Goal: Task Accomplishment & Management: Use online tool/utility

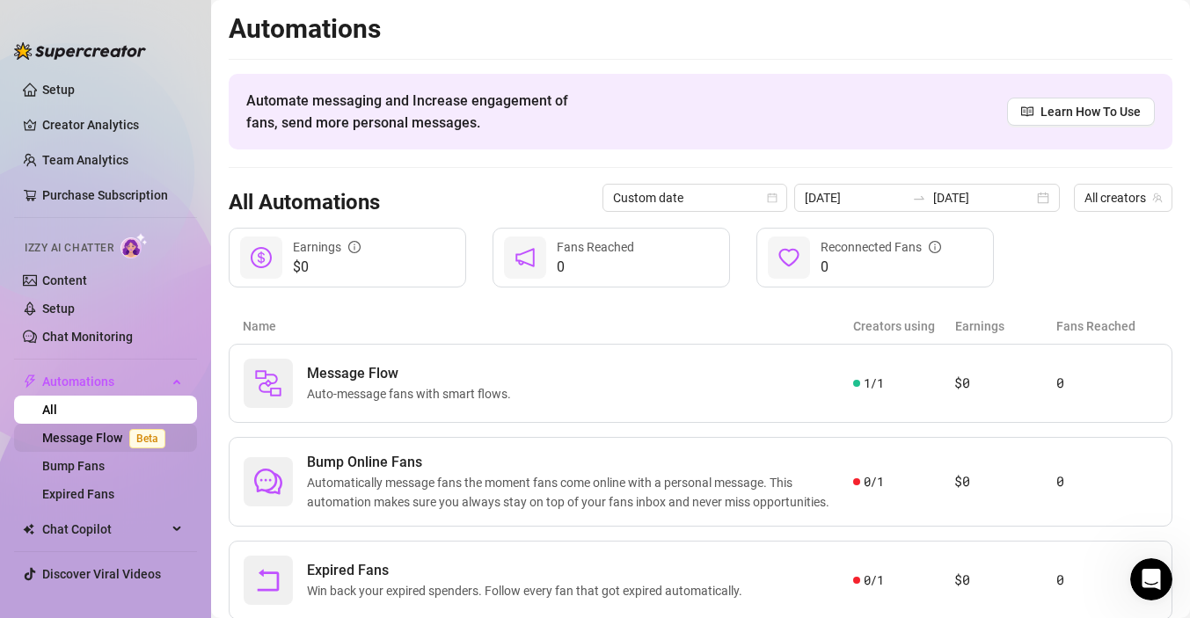
click at [67, 440] on link "Message Flow Beta" at bounding box center [107, 438] width 130 height 14
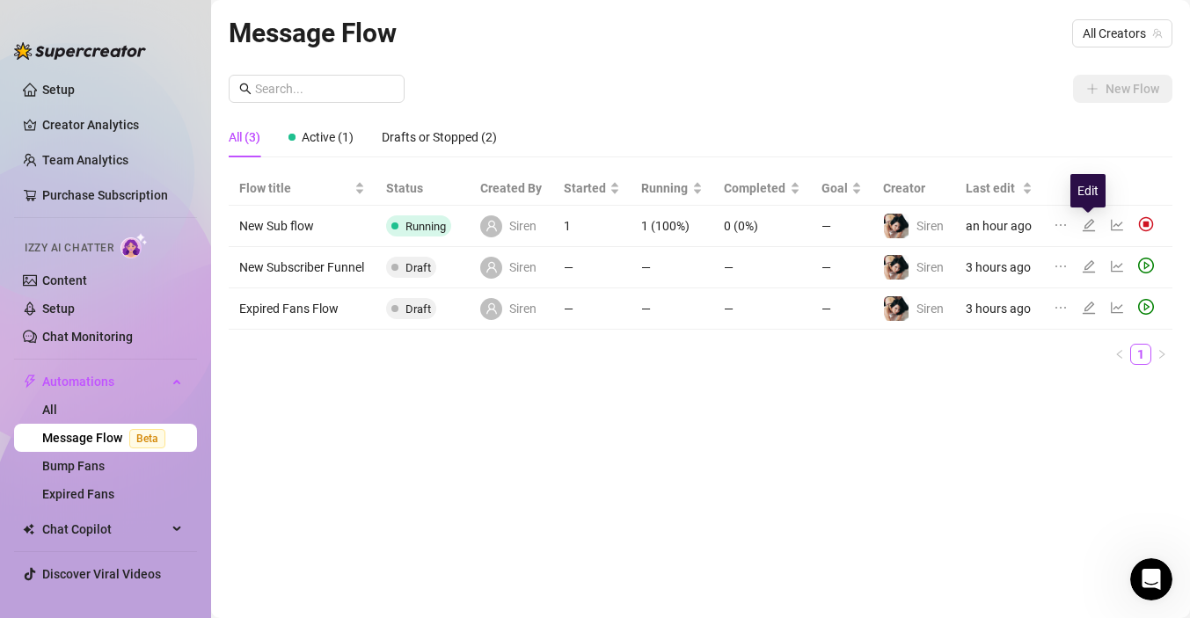
click at [1090, 221] on icon "edit" at bounding box center [1089, 225] width 14 height 14
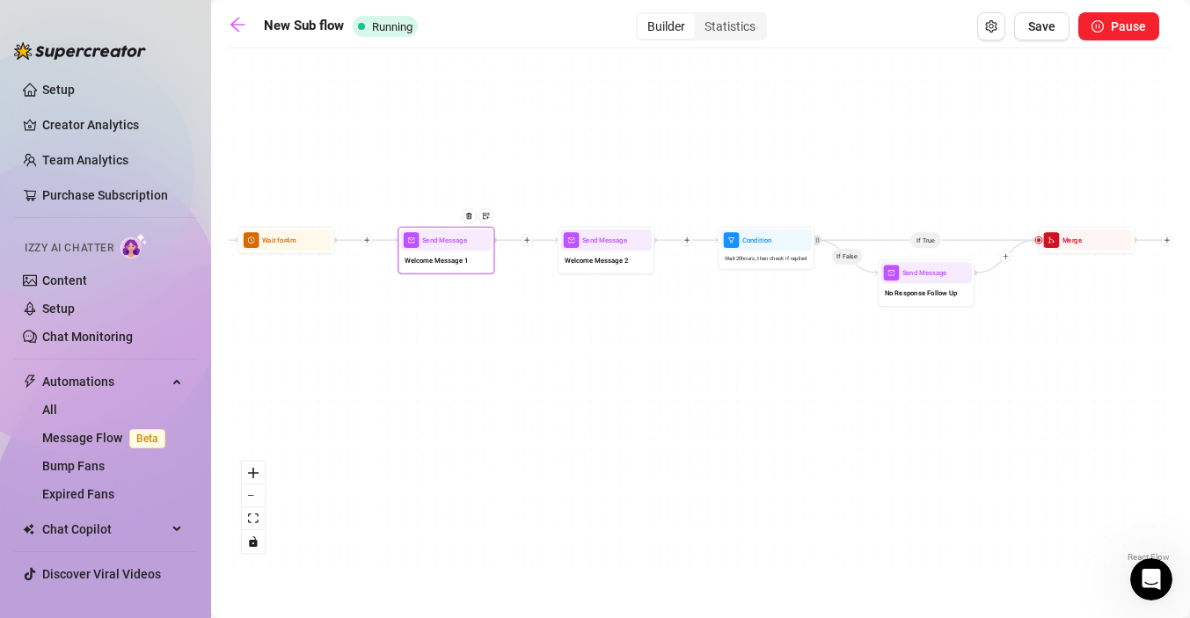
click at [450, 266] on div "Welcome Message 1" at bounding box center [446, 261] width 91 height 20
type textarea "Hey {name}💕 thank you so much for subscribing! You’ll find tons of fun content …"
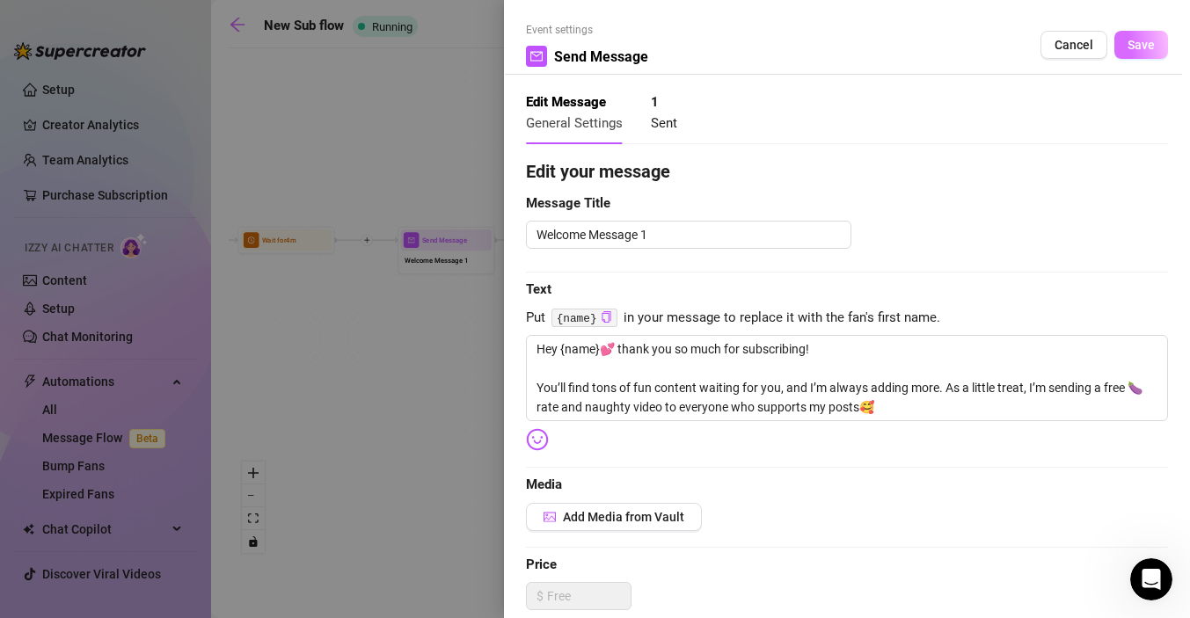
click at [1151, 38] on span "Save" at bounding box center [1141, 45] width 27 height 14
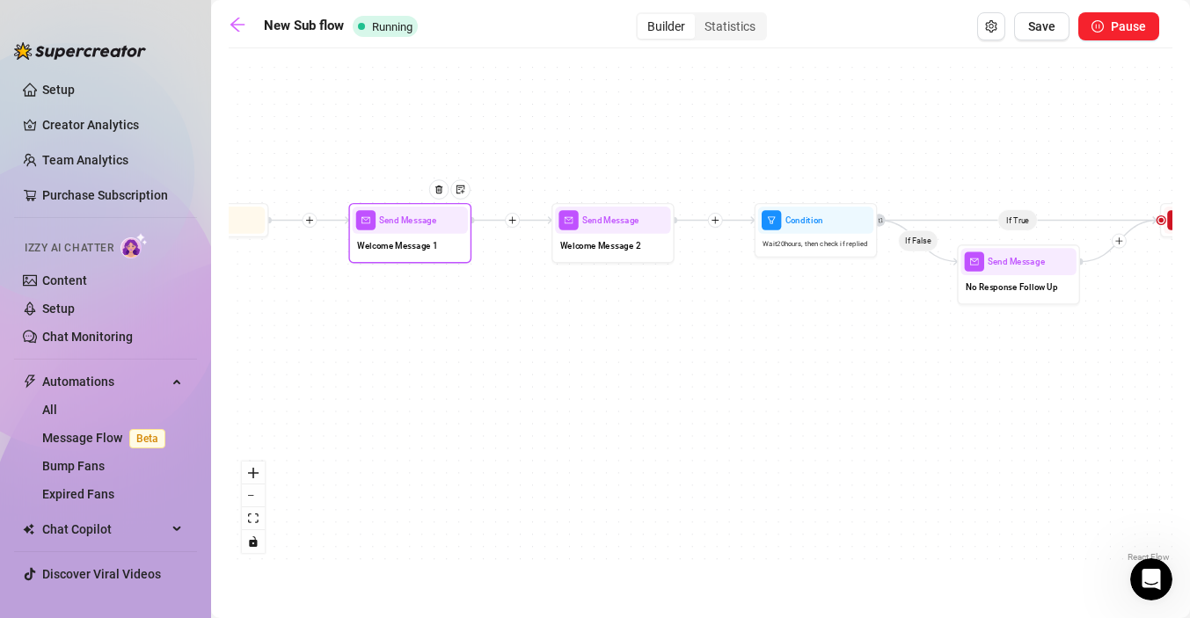
click at [406, 245] on span "Welcome Message 1" at bounding box center [397, 244] width 81 height 13
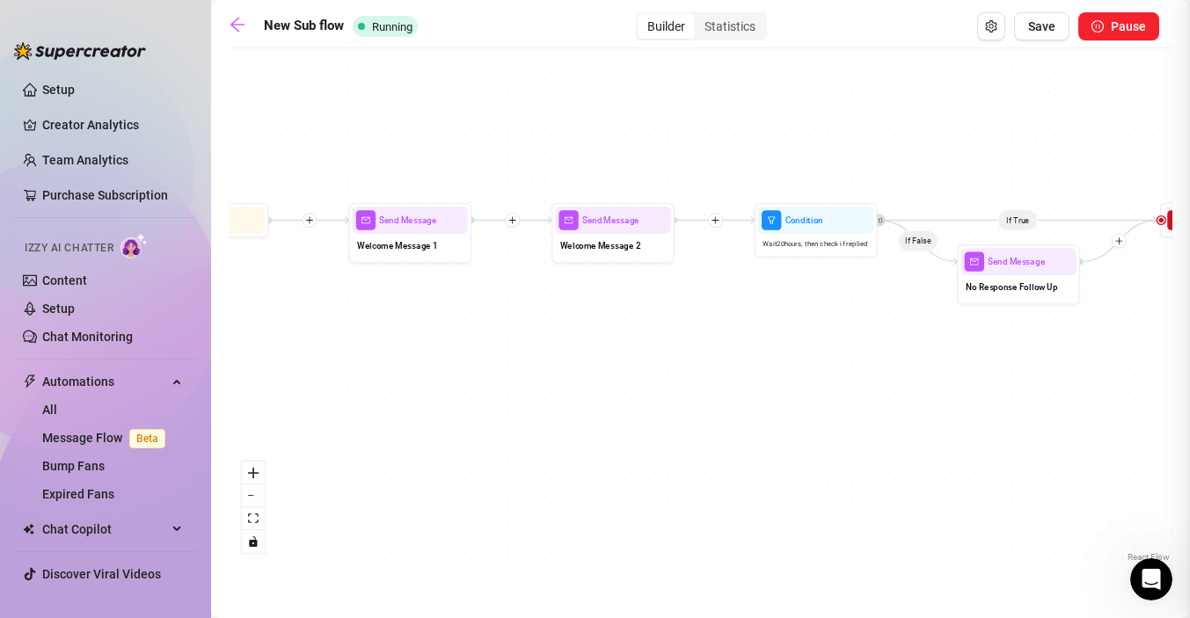
type textarea "Hey {name}💕 thank you so much for subscribing! You’ll find tons of fun content …"
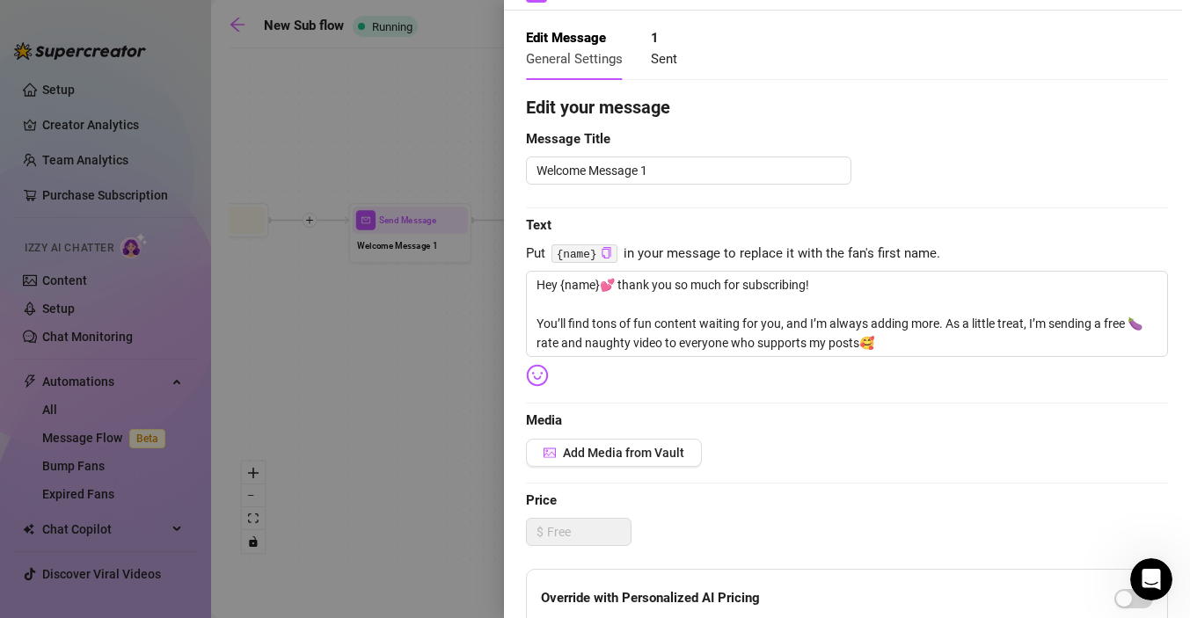
scroll to position [70, 0]
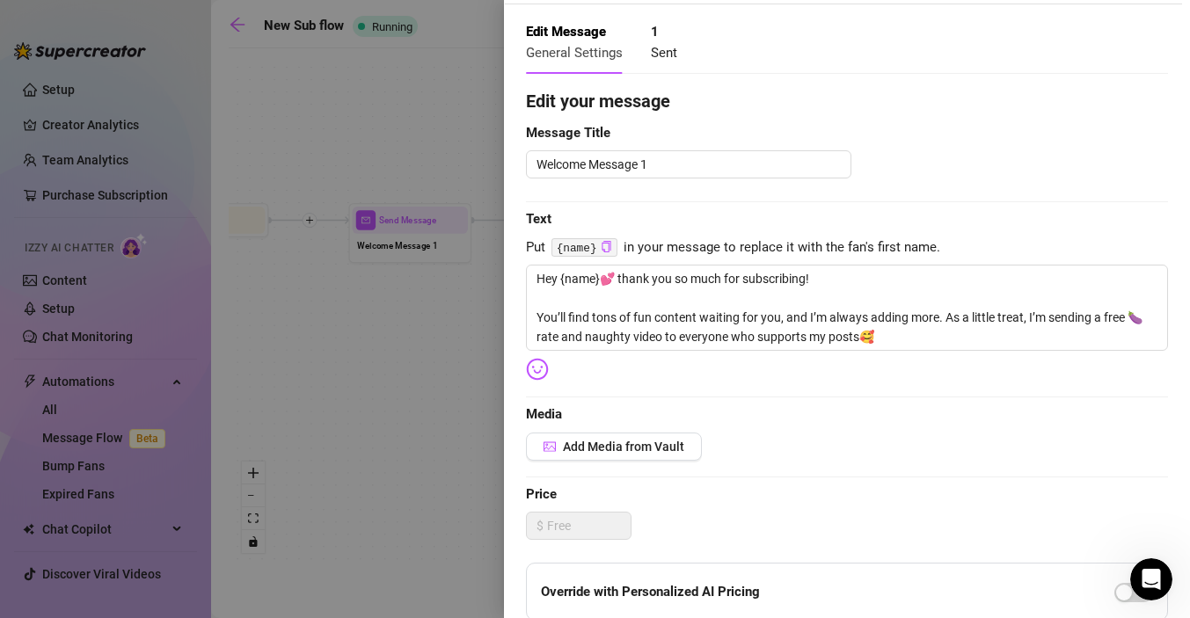
click at [429, 453] on div at bounding box center [595, 309] width 1190 height 618
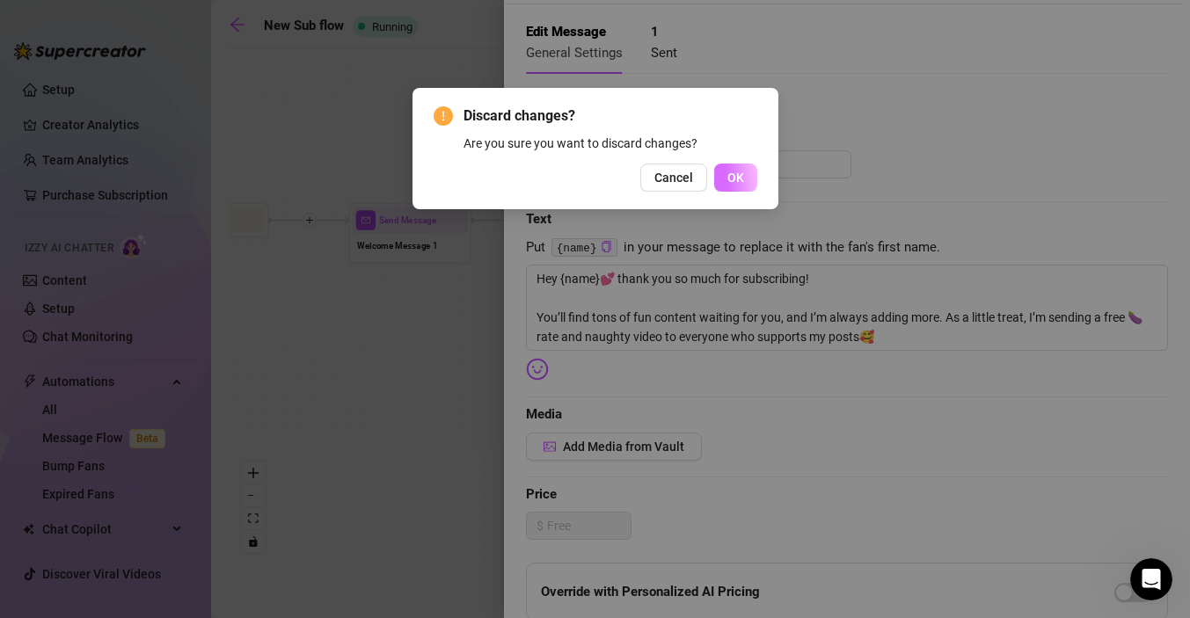
click at [741, 180] on span "OK" at bounding box center [736, 178] width 17 height 14
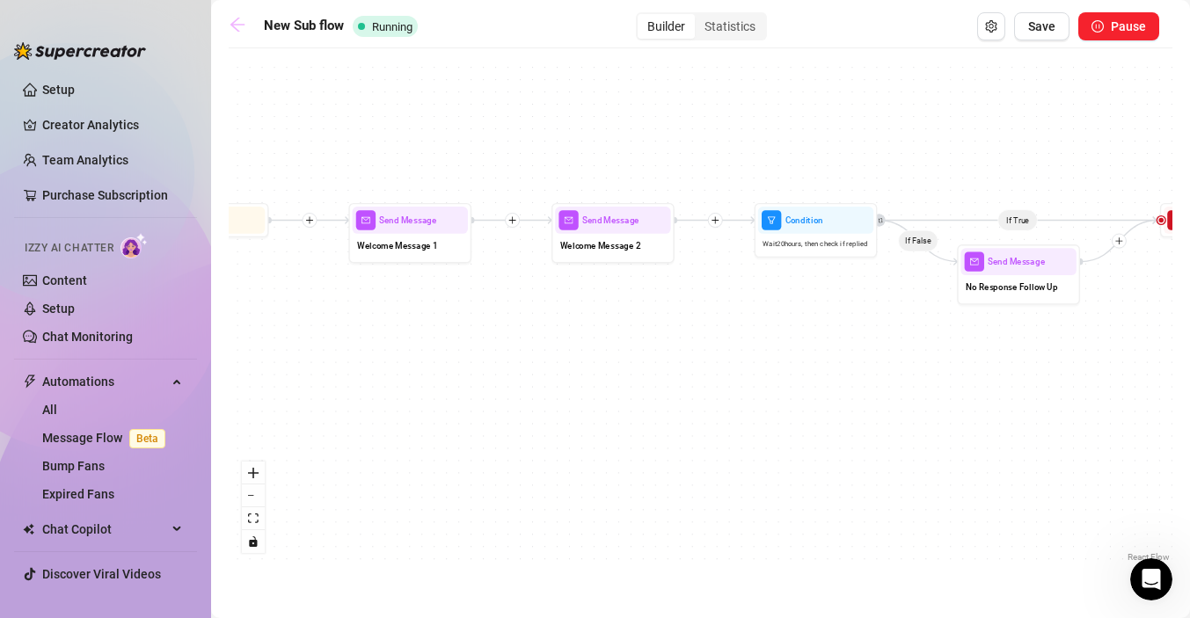
click at [235, 31] on icon "arrow-left" at bounding box center [238, 25] width 18 height 18
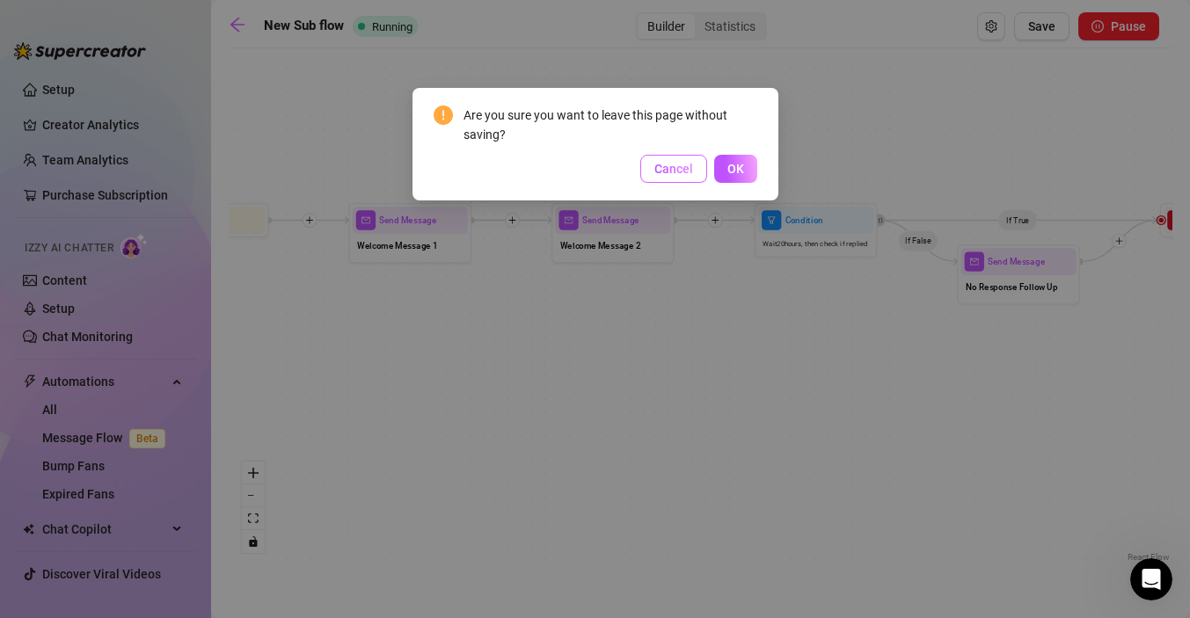
click at [655, 176] on span "Cancel" at bounding box center [674, 169] width 39 height 14
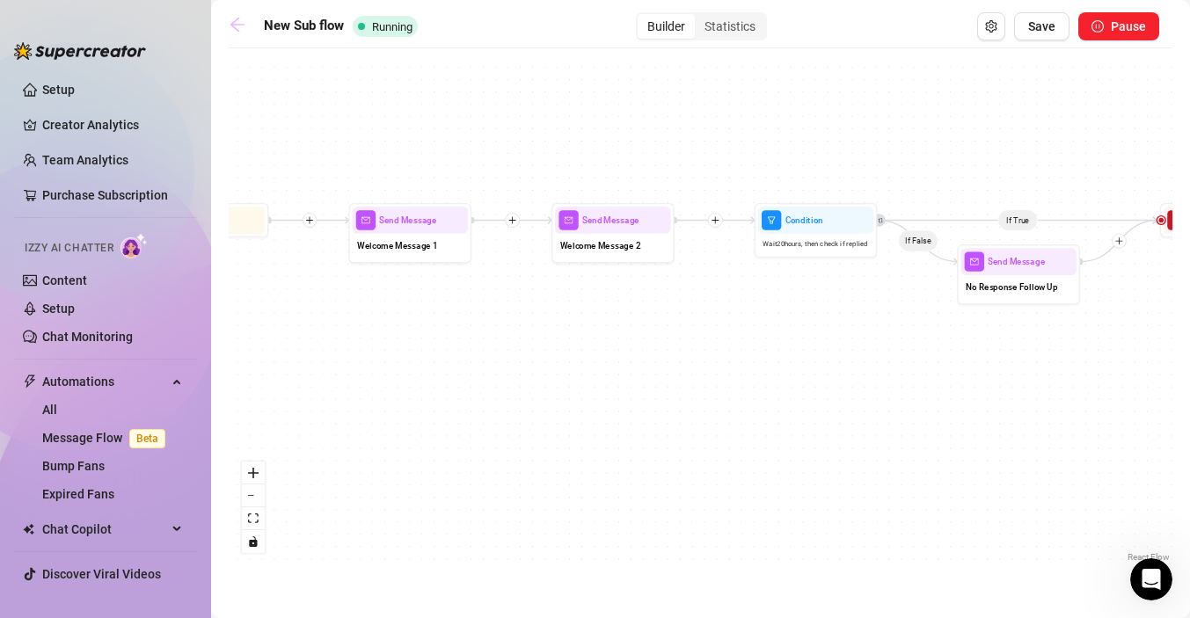
click at [243, 32] on icon "arrow-left" at bounding box center [238, 25] width 18 height 18
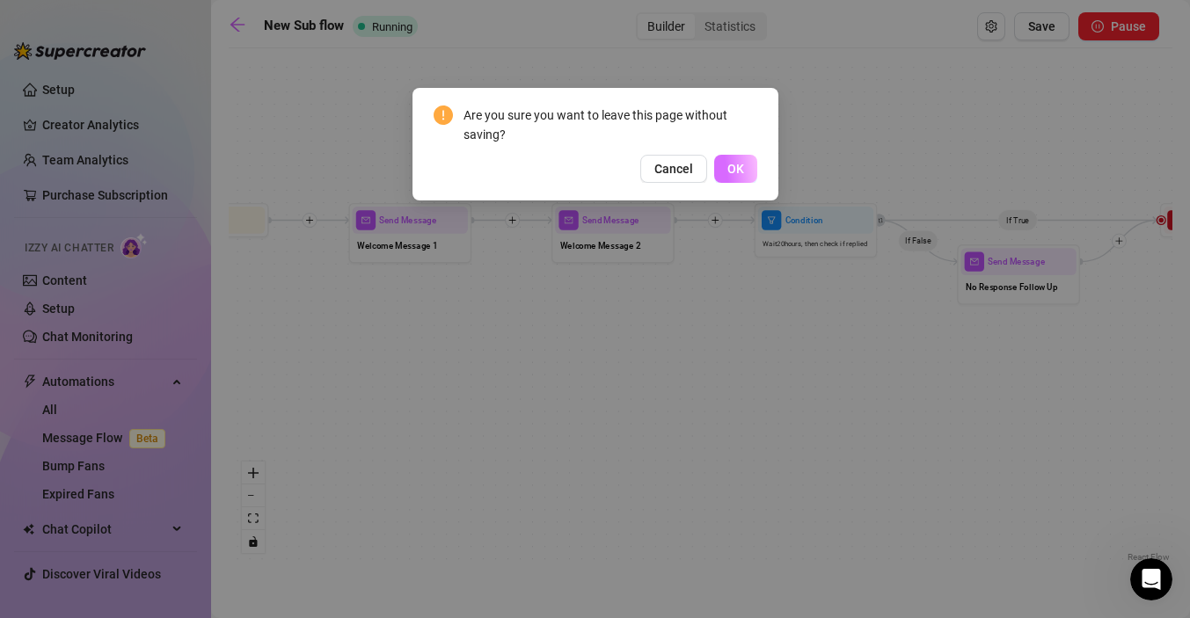
click at [743, 164] on span "OK" at bounding box center [736, 169] width 17 height 14
